Goal: Information Seeking & Learning: Learn about a topic

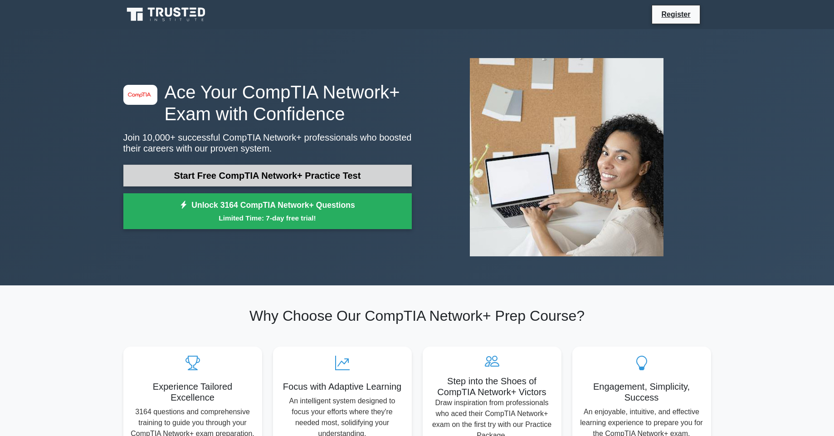
click at [318, 173] on link "Start Free CompTIA Network+ Practice Test" at bounding box center [267, 176] width 288 height 22
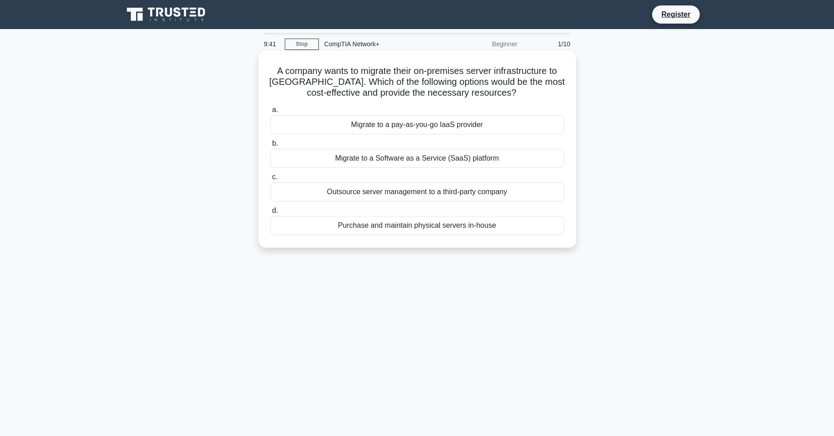
click at [468, 229] on div "Purchase and maintain physical servers in-house" at bounding box center [417, 225] width 294 height 19
click at [270, 214] on input "d. Purchase and maintain physical servers in-house" at bounding box center [270, 211] width 0 height 6
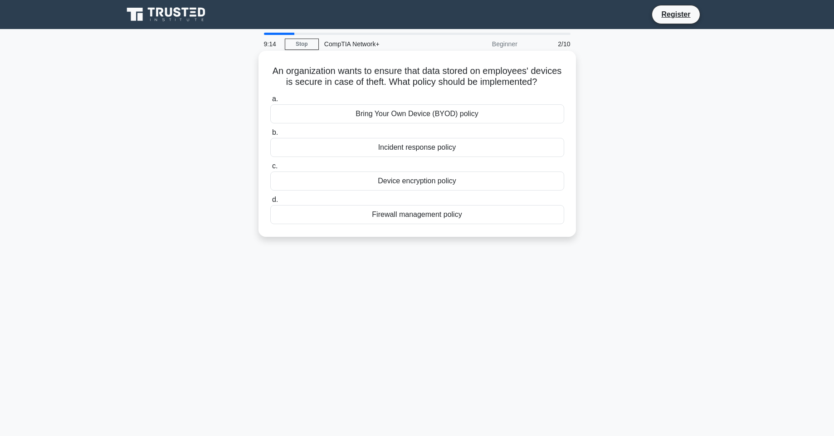
click at [468, 183] on div "Device encryption policy" at bounding box center [417, 180] width 294 height 19
click at [270, 169] on input "c. Device encryption policy" at bounding box center [270, 166] width 0 height 6
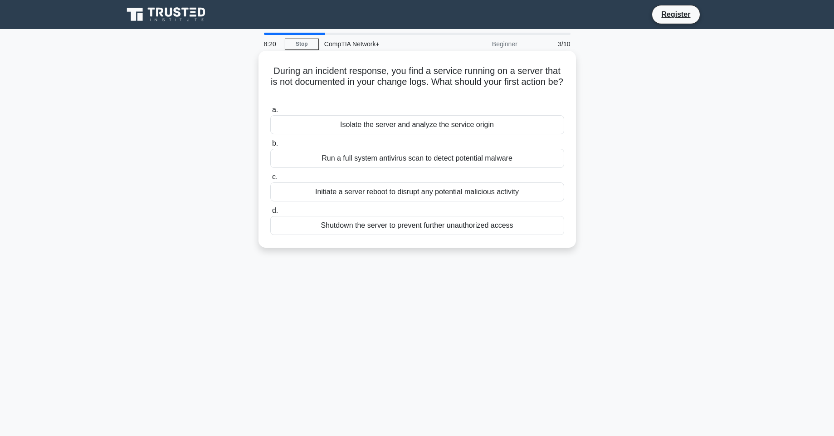
click at [515, 124] on div "Isolate the server and analyze the service origin" at bounding box center [417, 124] width 294 height 19
click at [270, 113] on input "a. Isolate the server and analyze the service origin" at bounding box center [270, 110] width 0 height 6
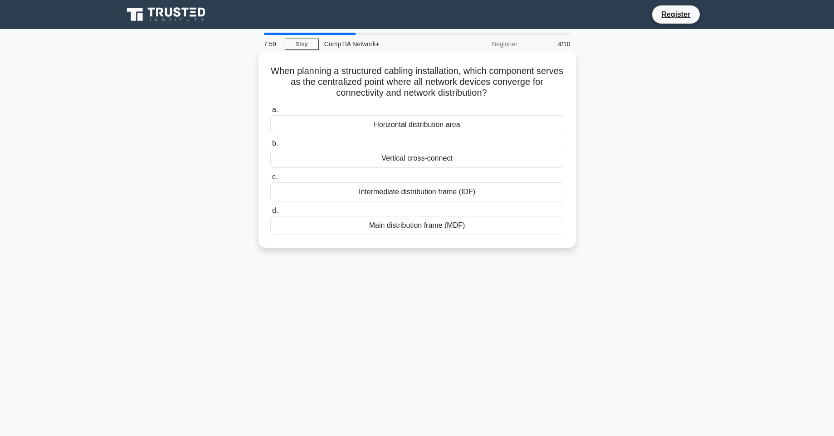
click at [494, 227] on div "Main distribution frame (MDF)" at bounding box center [417, 225] width 294 height 19
click at [270, 214] on input "d. Main distribution frame (MDF)" at bounding box center [270, 211] width 0 height 6
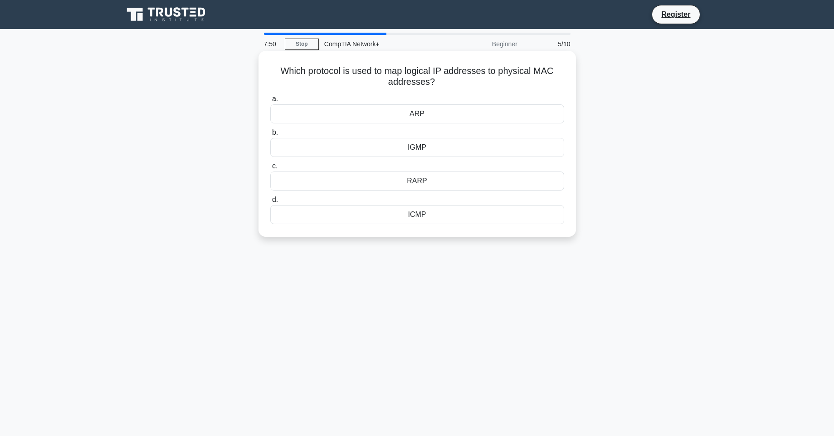
click at [438, 117] on div "ARP" at bounding box center [417, 113] width 294 height 19
click at [270, 102] on input "[PERSON_NAME]" at bounding box center [270, 99] width 0 height 6
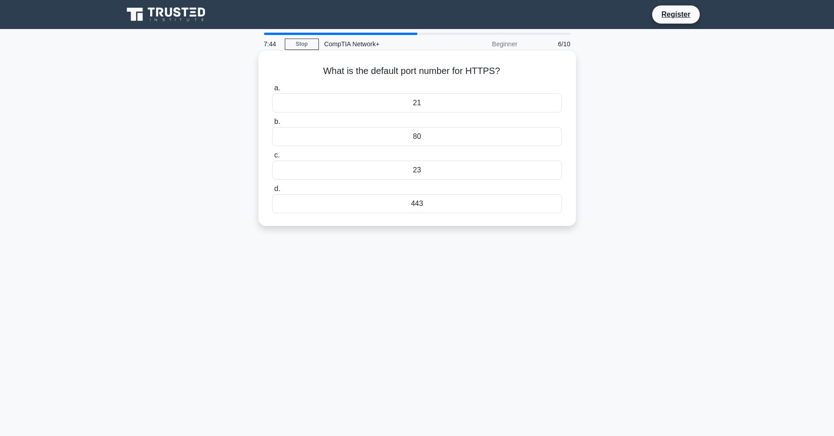
click at [447, 204] on div "443" at bounding box center [416, 203] width 289 height 19
click at [272, 192] on input "d. 443" at bounding box center [272, 189] width 0 height 6
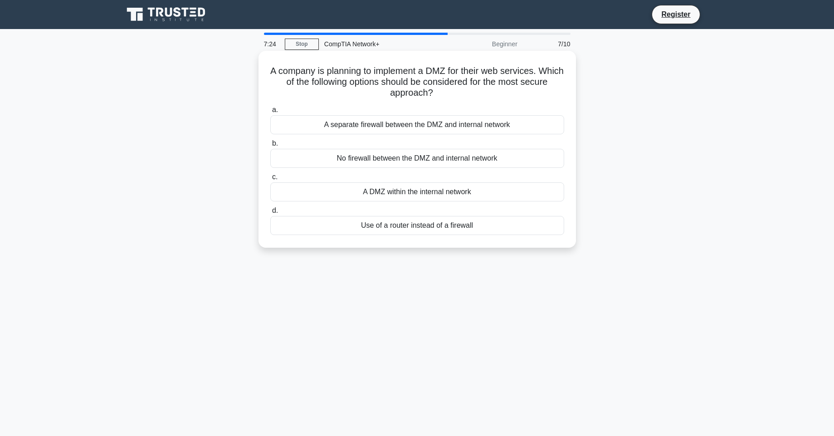
click at [459, 158] on div "No firewall between the DMZ and internal network" at bounding box center [417, 158] width 294 height 19
click at [270, 146] on input "b. No firewall between the DMZ and internal network" at bounding box center [270, 144] width 0 height 6
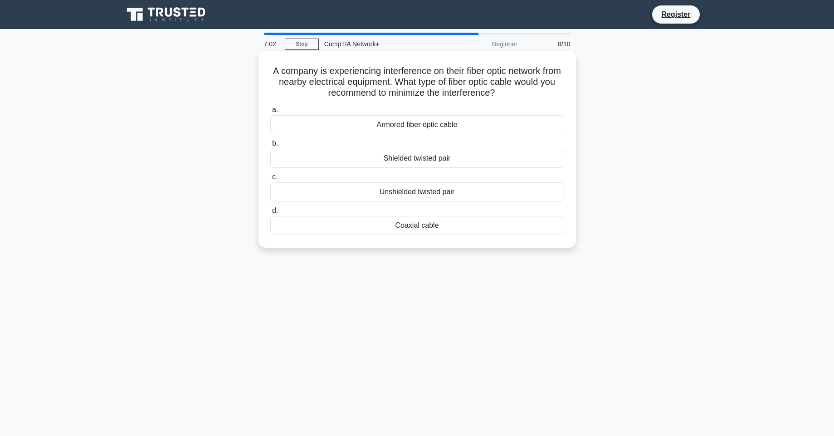
click at [462, 126] on div "Armored fiber optic cable" at bounding box center [417, 124] width 294 height 19
click at [270, 113] on input "a. Armored fiber optic cable" at bounding box center [270, 110] width 0 height 6
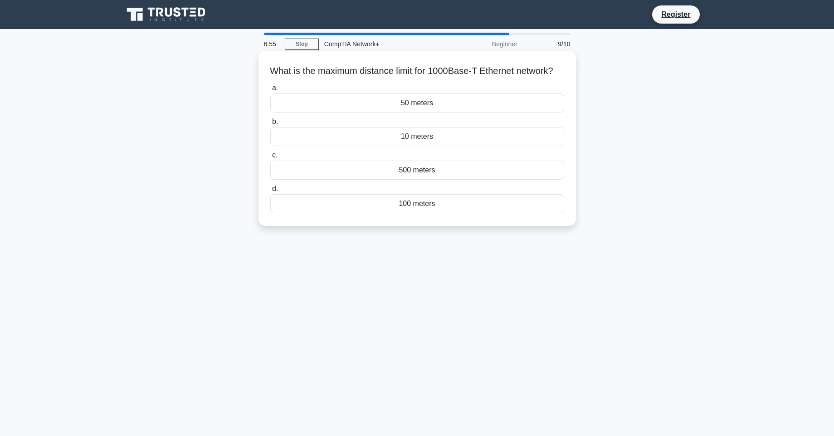
click at [457, 213] on div "100 meters" at bounding box center [417, 203] width 294 height 19
click at [270, 192] on input "d. 100 meters" at bounding box center [270, 189] width 0 height 6
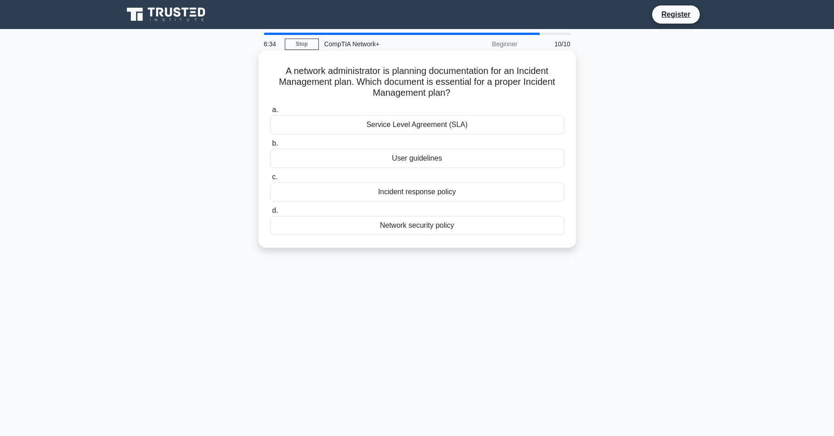
click at [465, 227] on div "Network security policy" at bounding box center [417, 225] width 294 height 19
click at [270, 214] on input "d. Network security policy" at bounding box center [270, 211] width 0 height 6
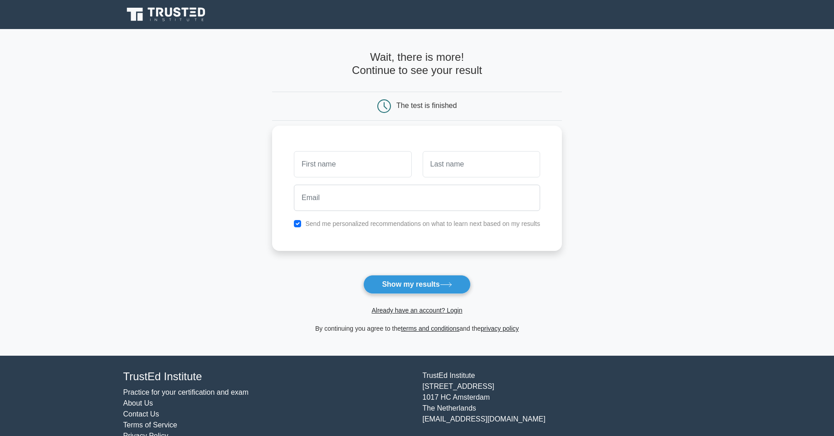
scroll to position [20, 0]
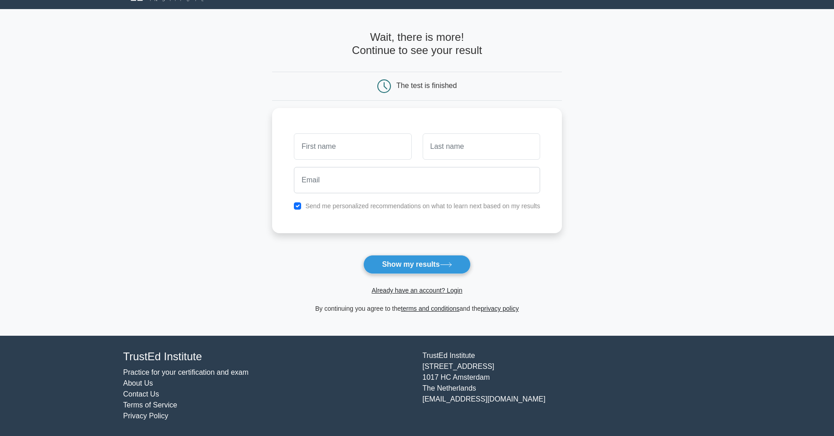
click at [438, 274] on div "Already have an account? Login" at bounding box center [417, 285] width 290 height 22
click at [447, 267] on icon at bounding box center [446, 264] width 12 height 5
click at [427, 267] on button "Show my results" at bounding box center [416, 264] width 107 height 19
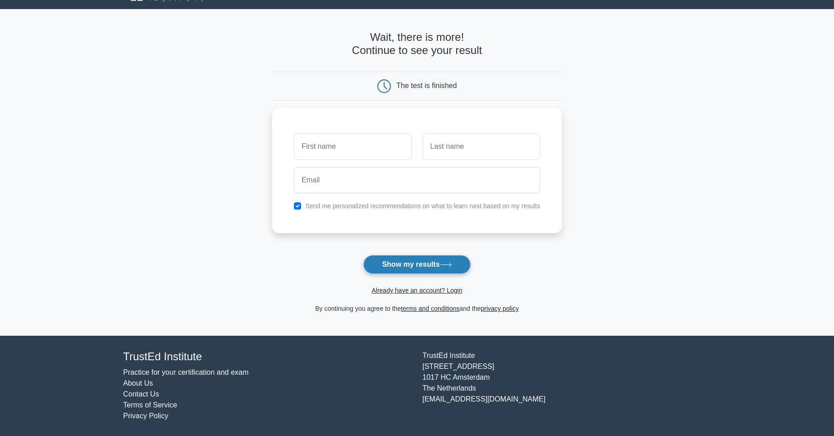
click at [427, 267] on button "Show my results" at bounding box center [416, 264] width 107 height 19
